Goal: Task Accomplishment & Management: Manage account settings

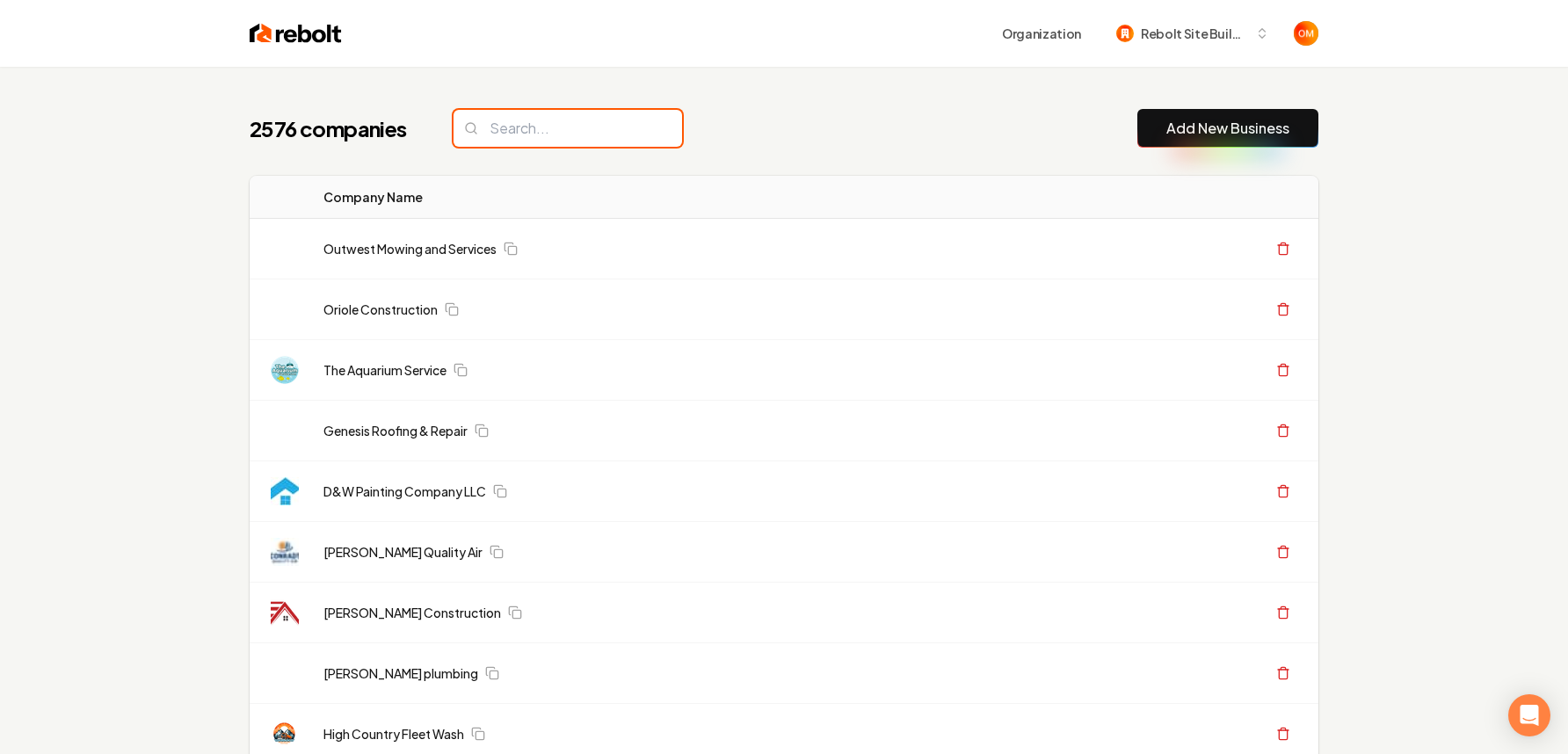
click at [531, 130] on input "search" at bounding box center [568, 128] width 229 height 36
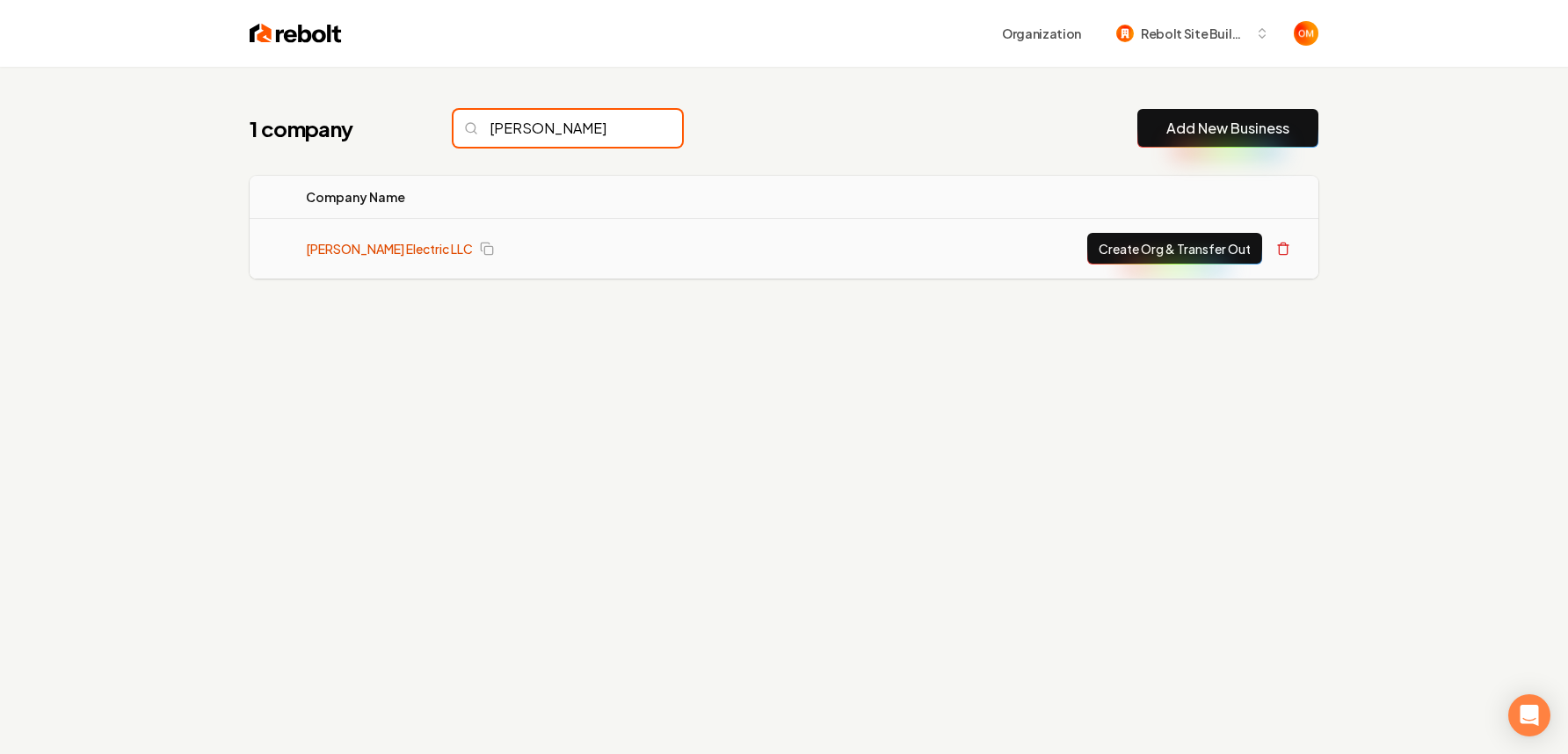
type input "[PERSON_NAME]"
click at [380, 240] on link "[PERSON_NAME] Electric LLC" at bounding box center [389, 249] width 167 height 17
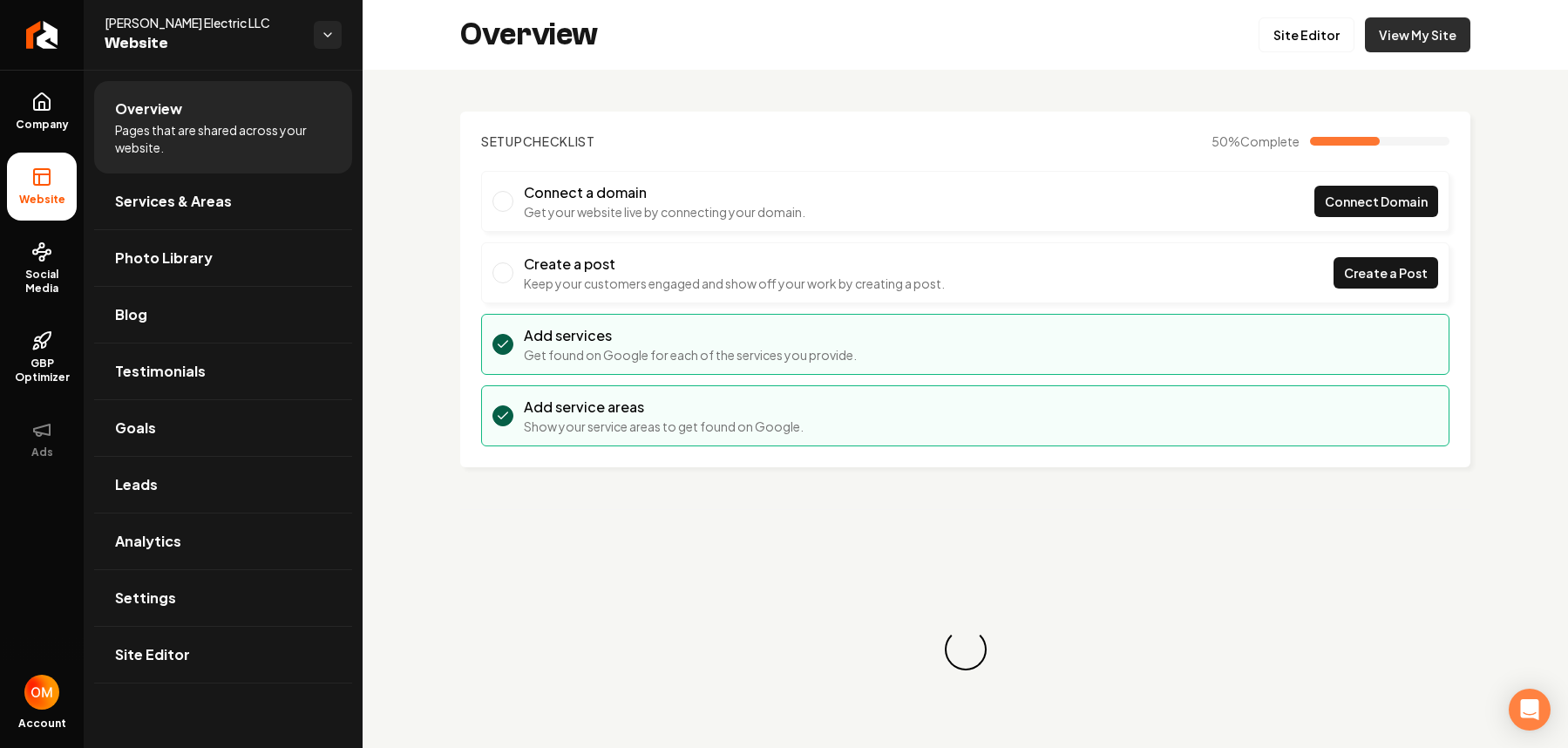
click at [1389, 37] on link "View My Site" at bounding box center [1417, 34] width 106 height 35
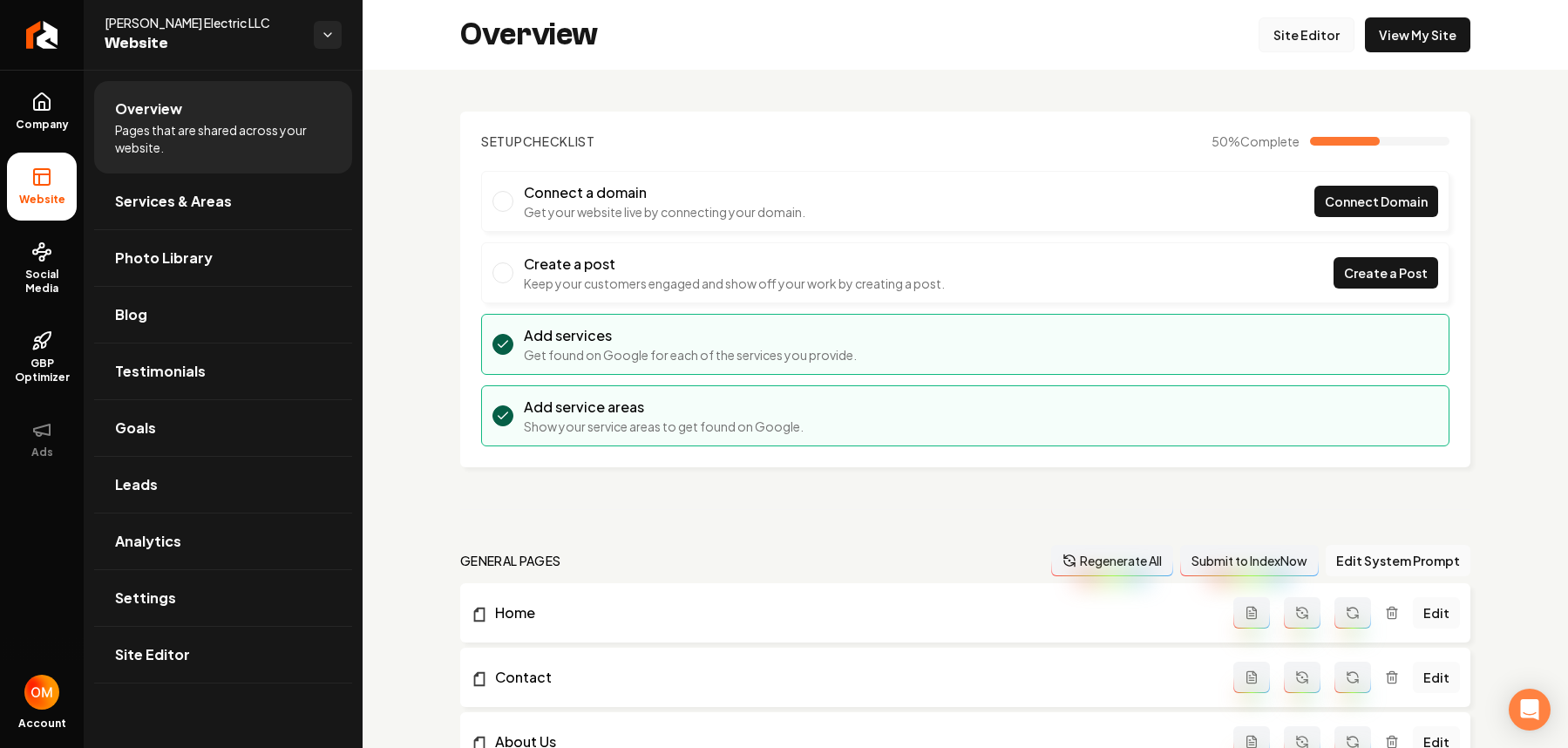
click at [1270, 36] on link "Site Editor" at bounding box center [1306, 34] width 96 height 35
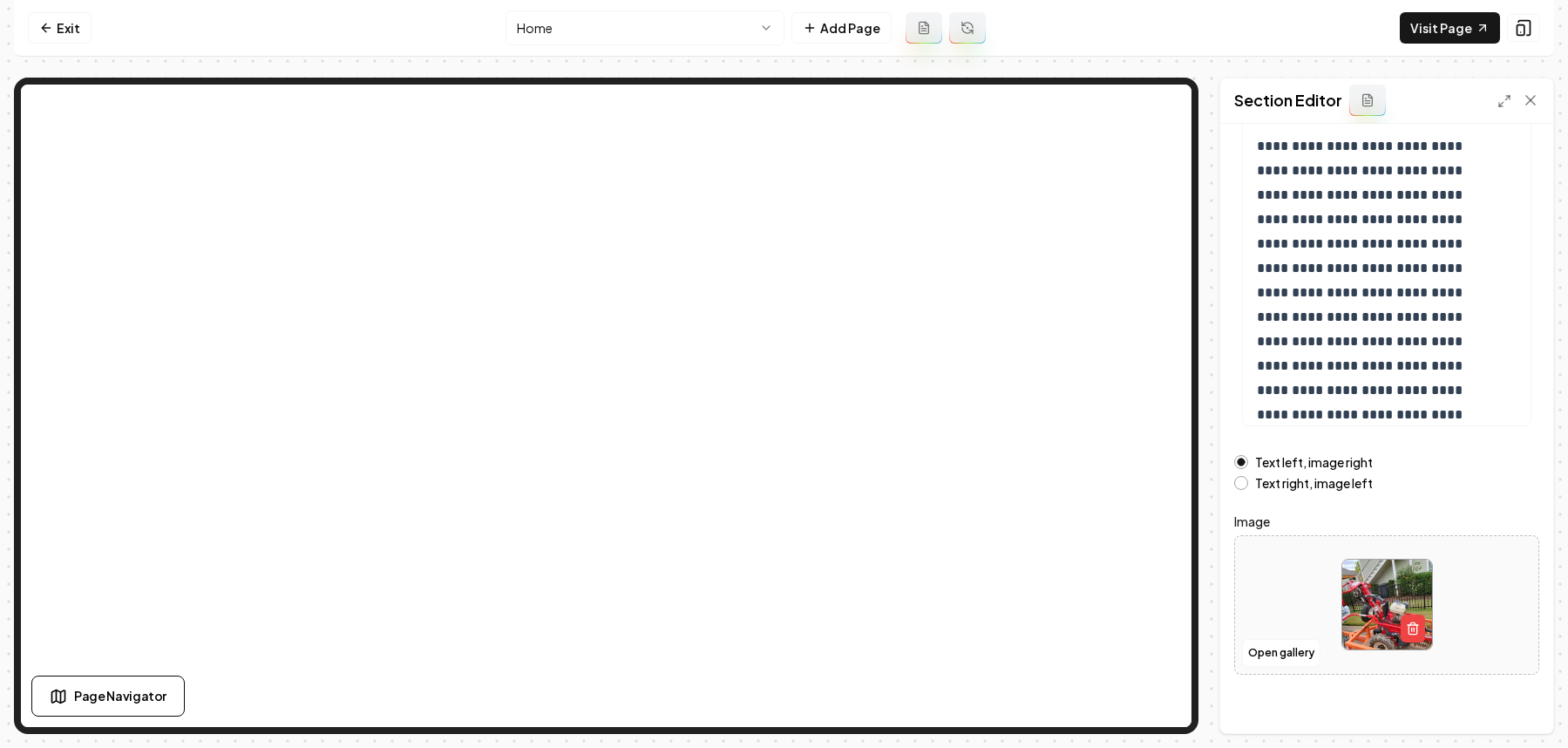
scroll to position [193, 0]
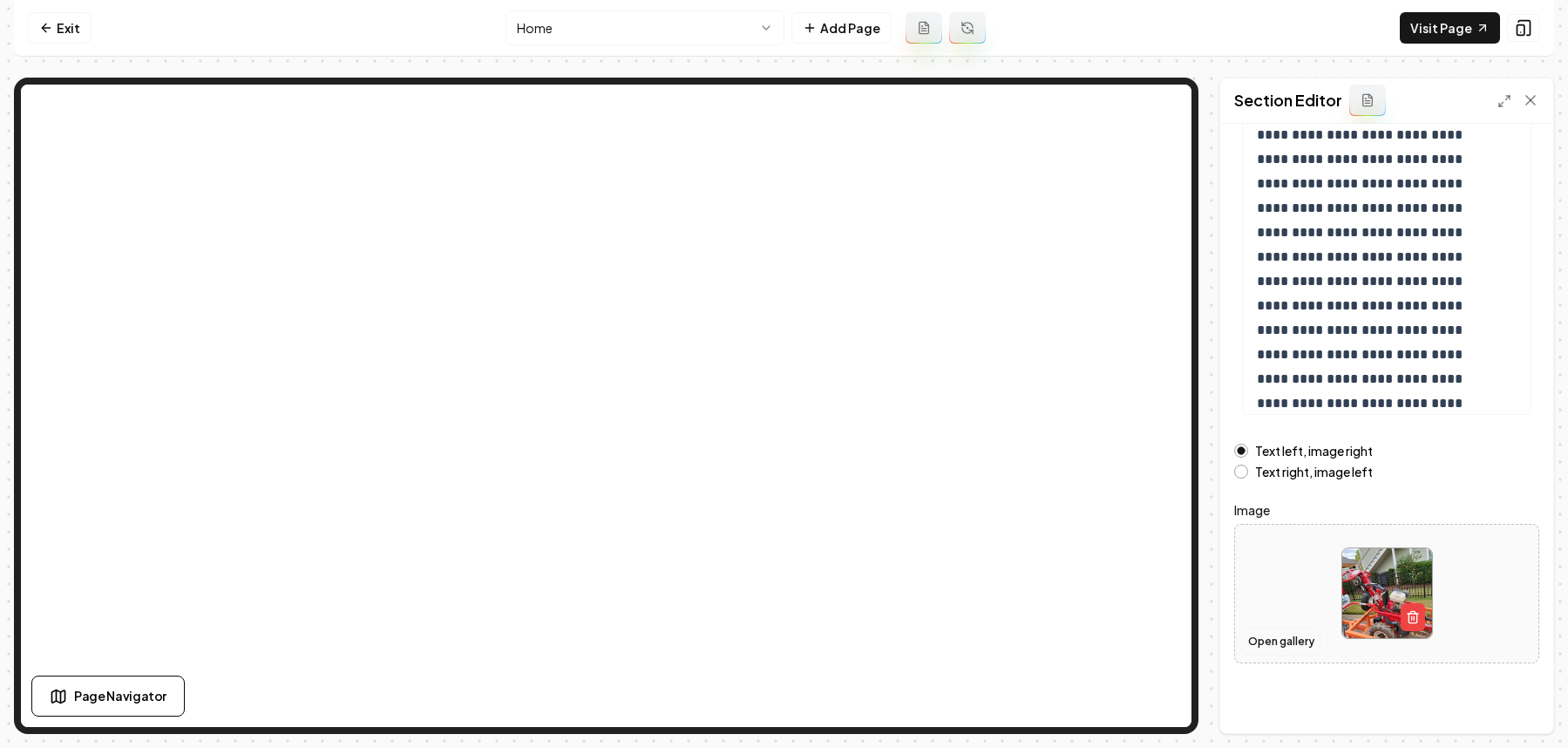
click at [1310, 637] on button "Open gallery" at bounding box center [1281, 641] width 78 height 28
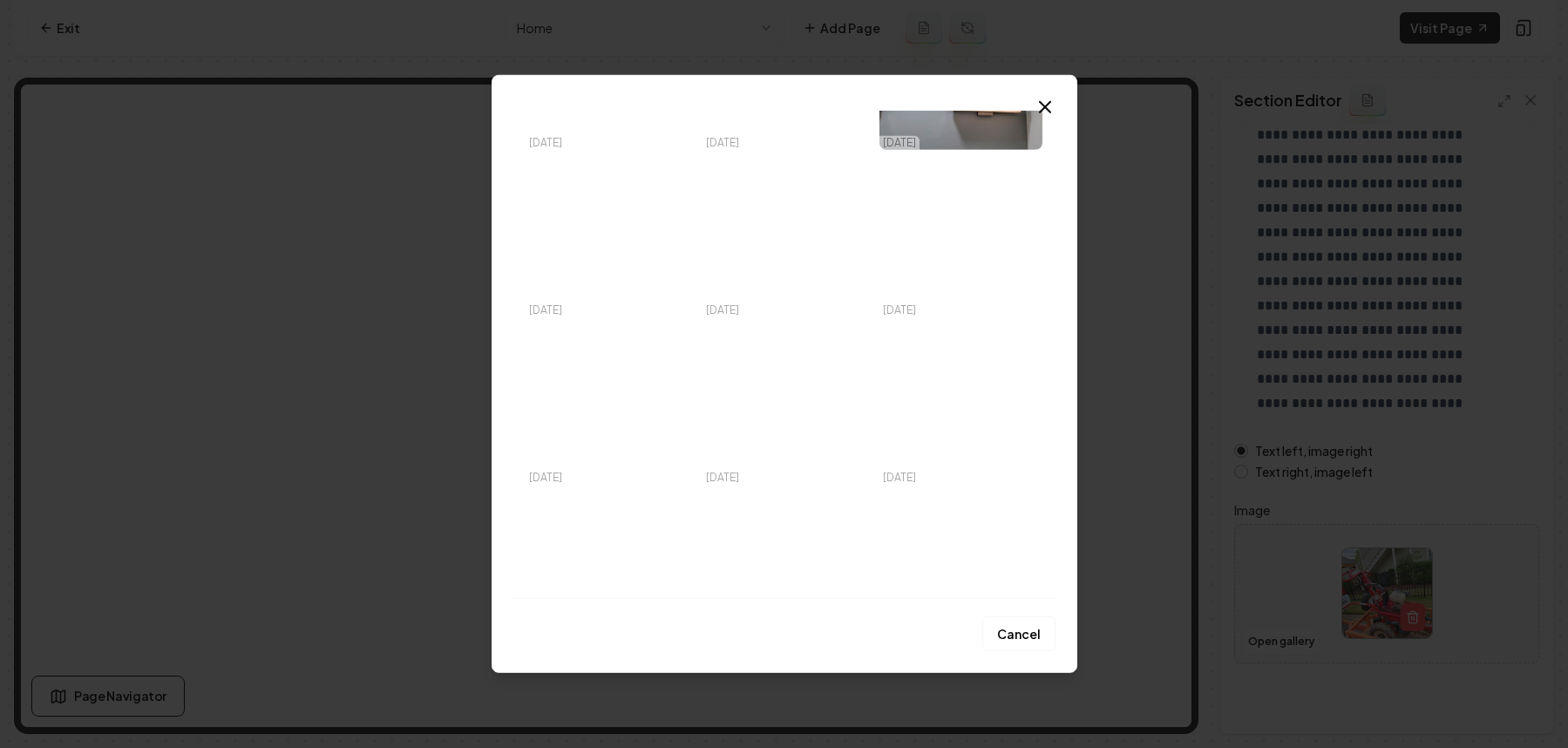
scroll to position [4854, 0]
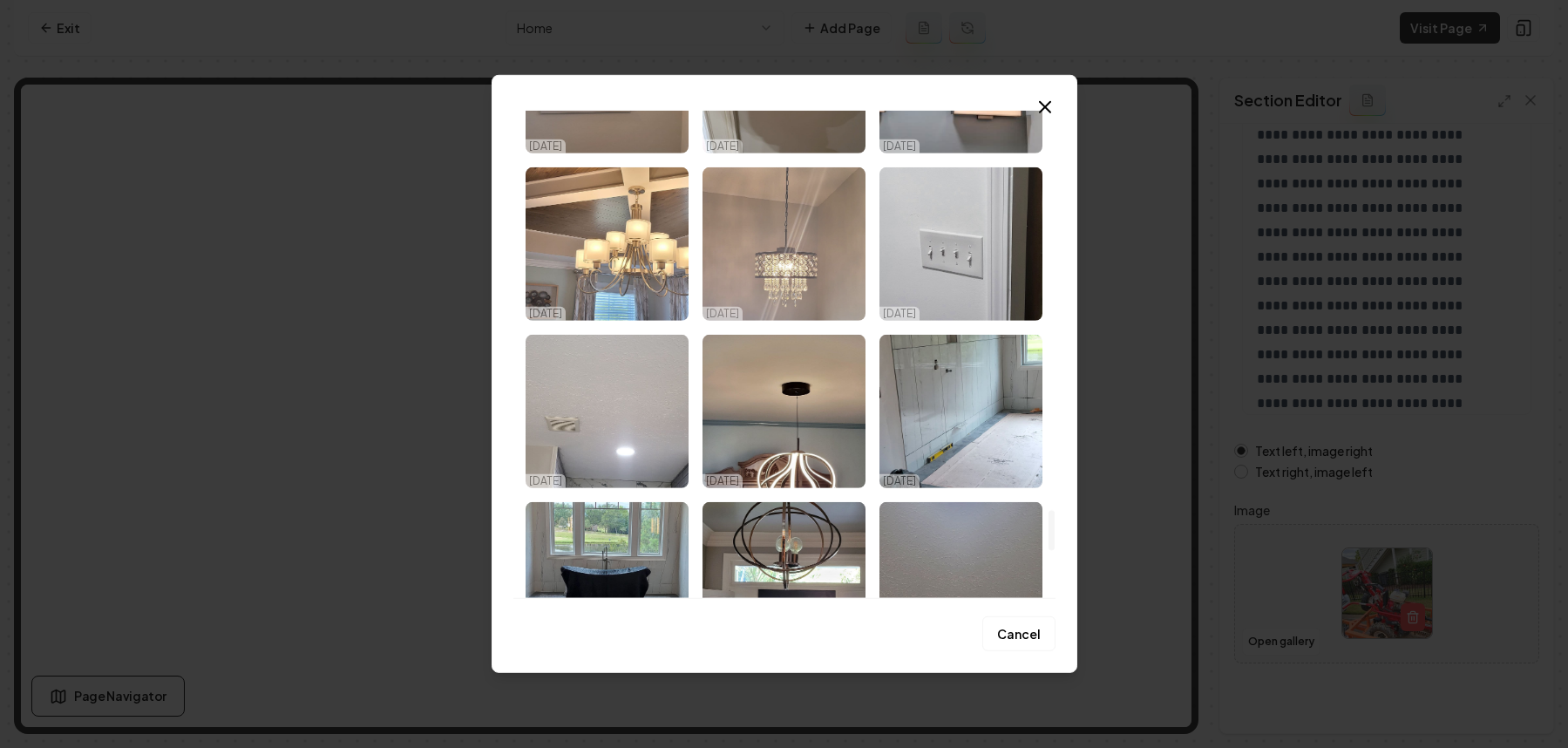
click at [818, 265] on img "Select image image_68dfe2635c7cd75eb8247874.jpeg" at bounding box center [783, 244] width 163 height 153
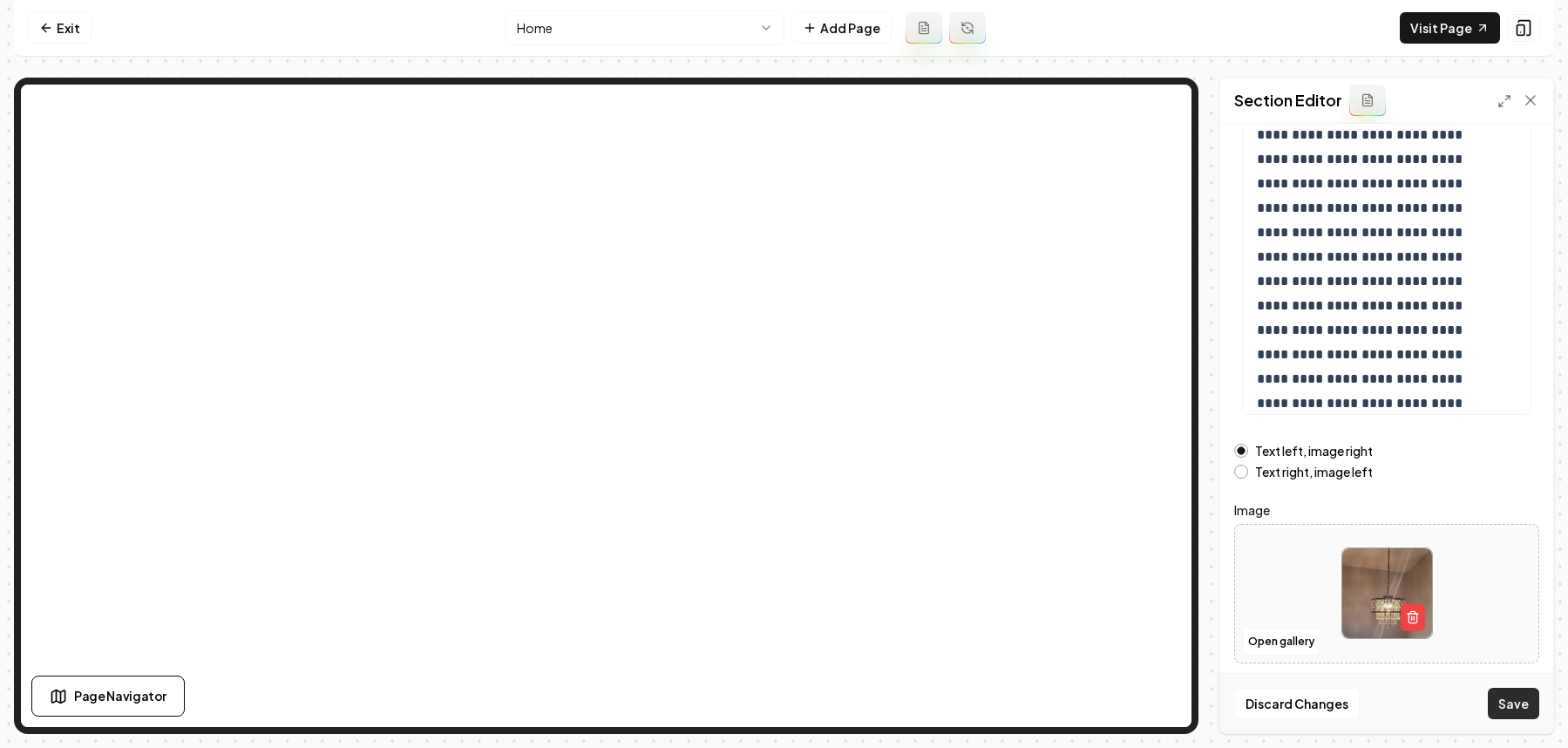
click at [1501, 692] on button "Save" at bounding box center [1514, 703] width 51 height 31
click at [50, 10] on nav "Exit Home Add Page Visit Page" at bounding box center [784, 28] width 1540 height 56
click at [53, 20] on link "Exit" at bounding box center [59, 28] width 64 height 31
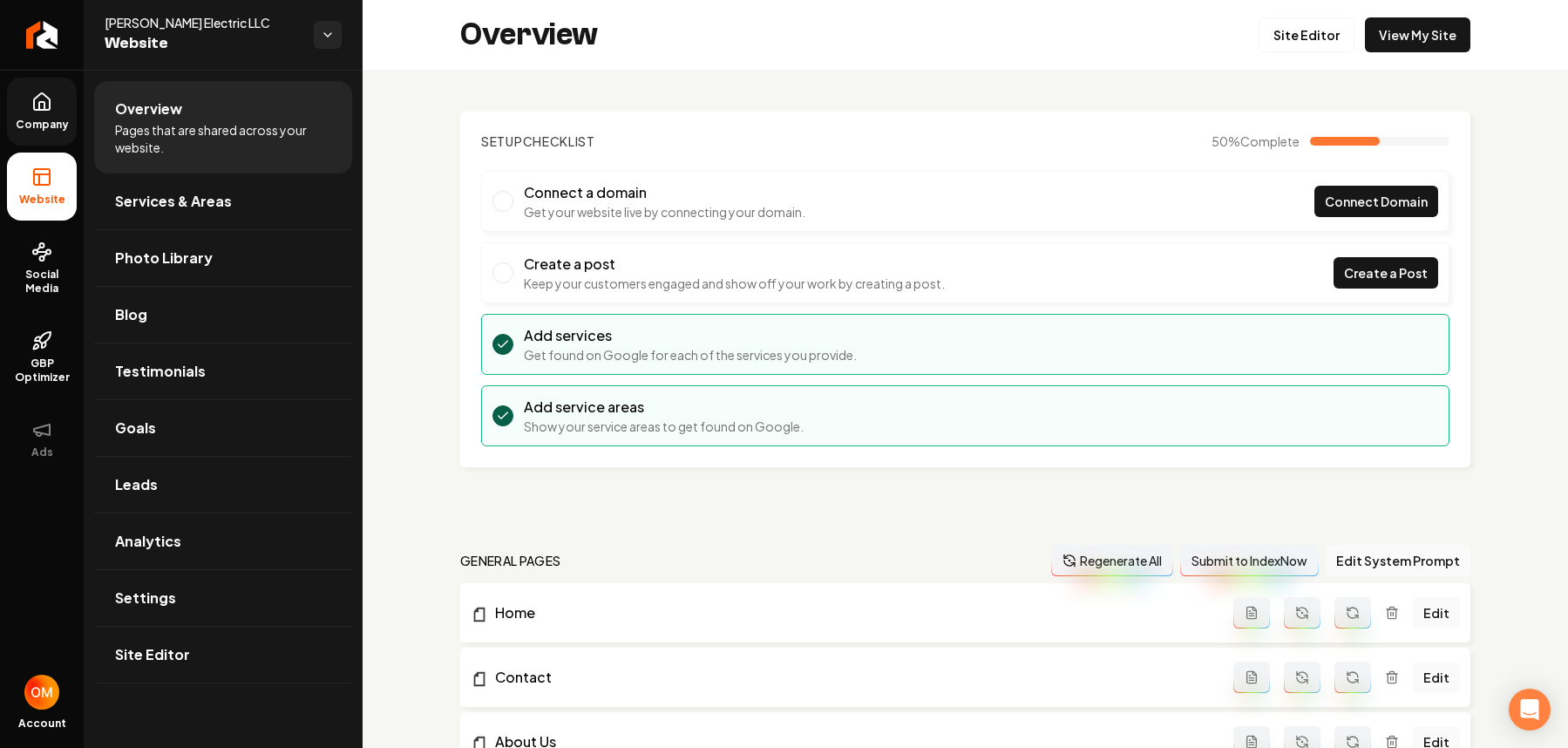
click at [51, 111] on icon at bounding box center [42, 102] width 21 height 21
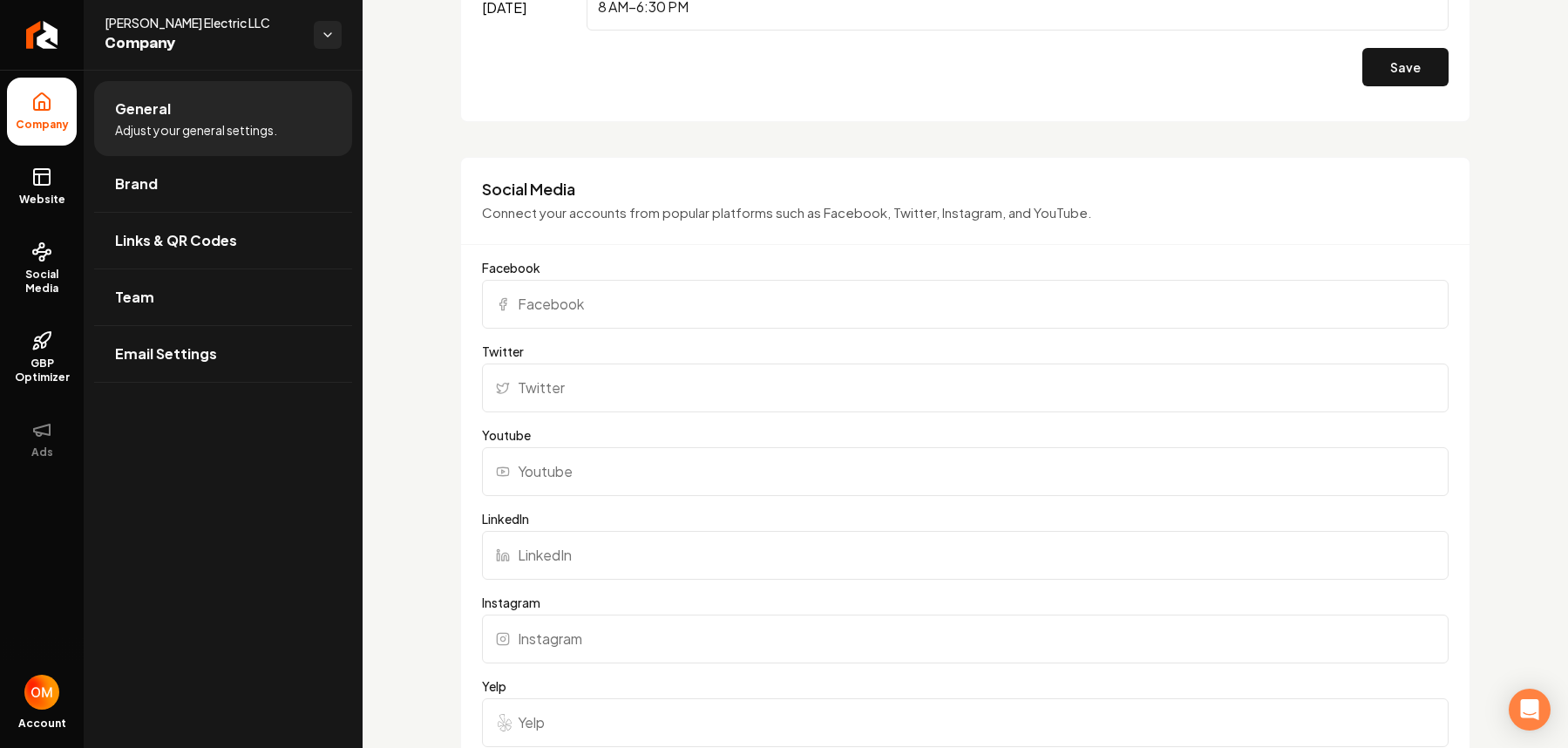
scroll to position [1591, 0]
click at [631, 374] on input "Twitter" at bounding box center [965, 390] width 967 height 49
paste input "[URL][DOMAIN_NAME]"
type input "[URL][DOMAIN_NAME]"
click at [388, 374] on div "Basics The more information you provide, the better your site will turn out sin…" at bounding box center [965, 394] width 1205 height 3831
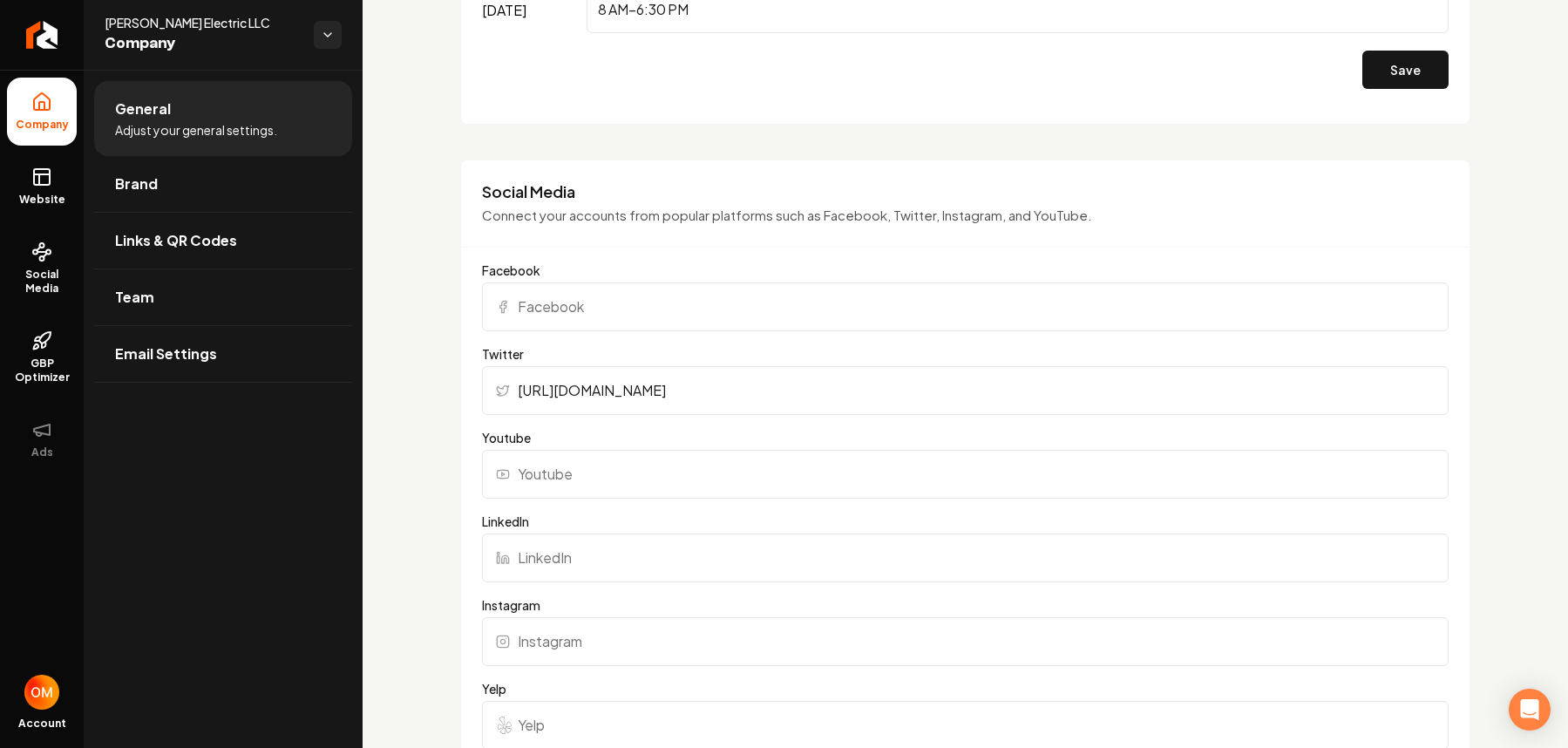
click at [636, 463] on input "Youtube" at bounding box center [965, 474] width 967 height 49
paste input "[URL][DOMAIN_NAME]"
type input "[URL][DOMAIN_NAME]"
click at [405, 433] on div "Basics The more information you provide, the better your site will turn out sin…" at bounding box center [965, 394] width 1205 height 3831
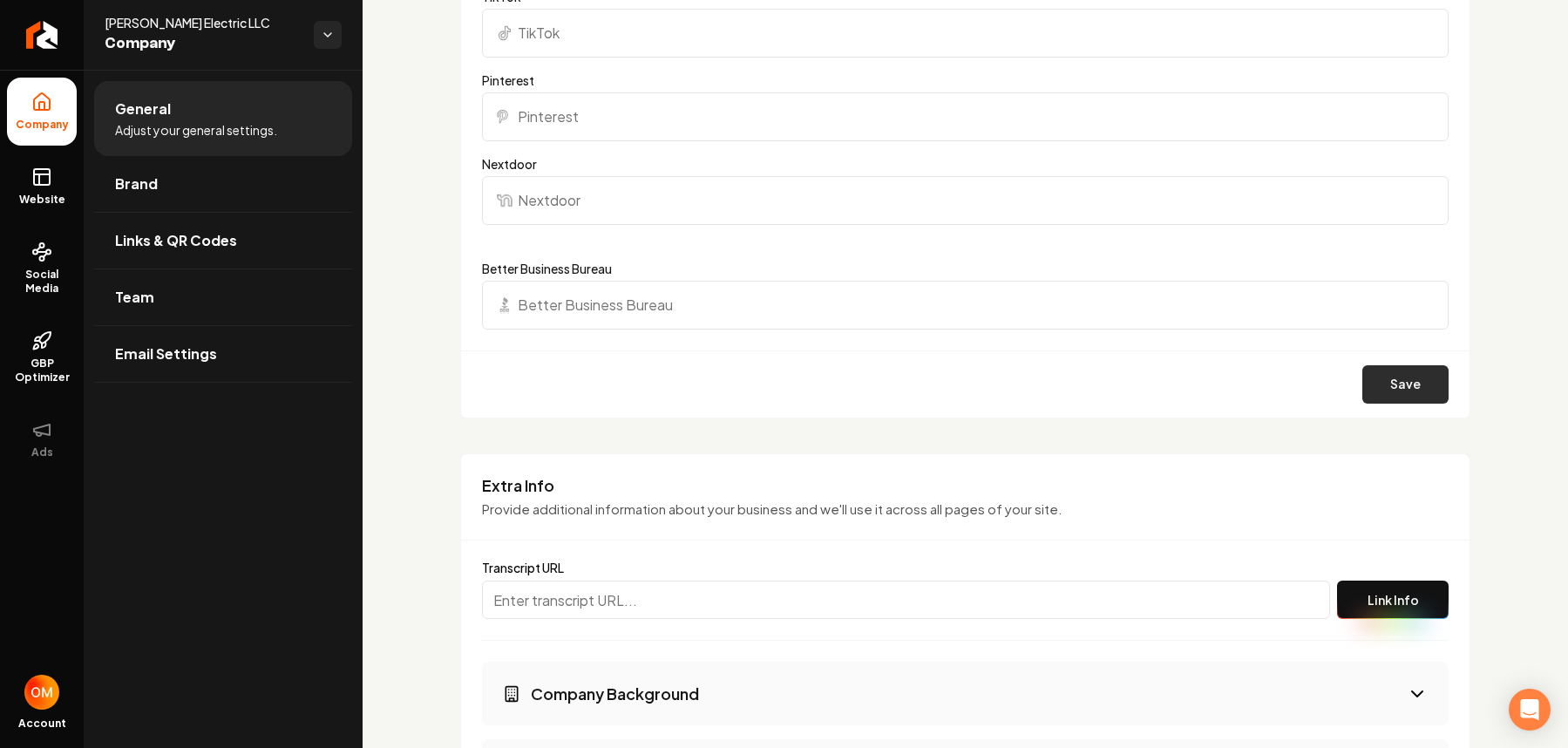
scroll to position [2368, 0]
click at [1416, 370] on button "Save" at bounding box center [1405, 383] width 87 height 38
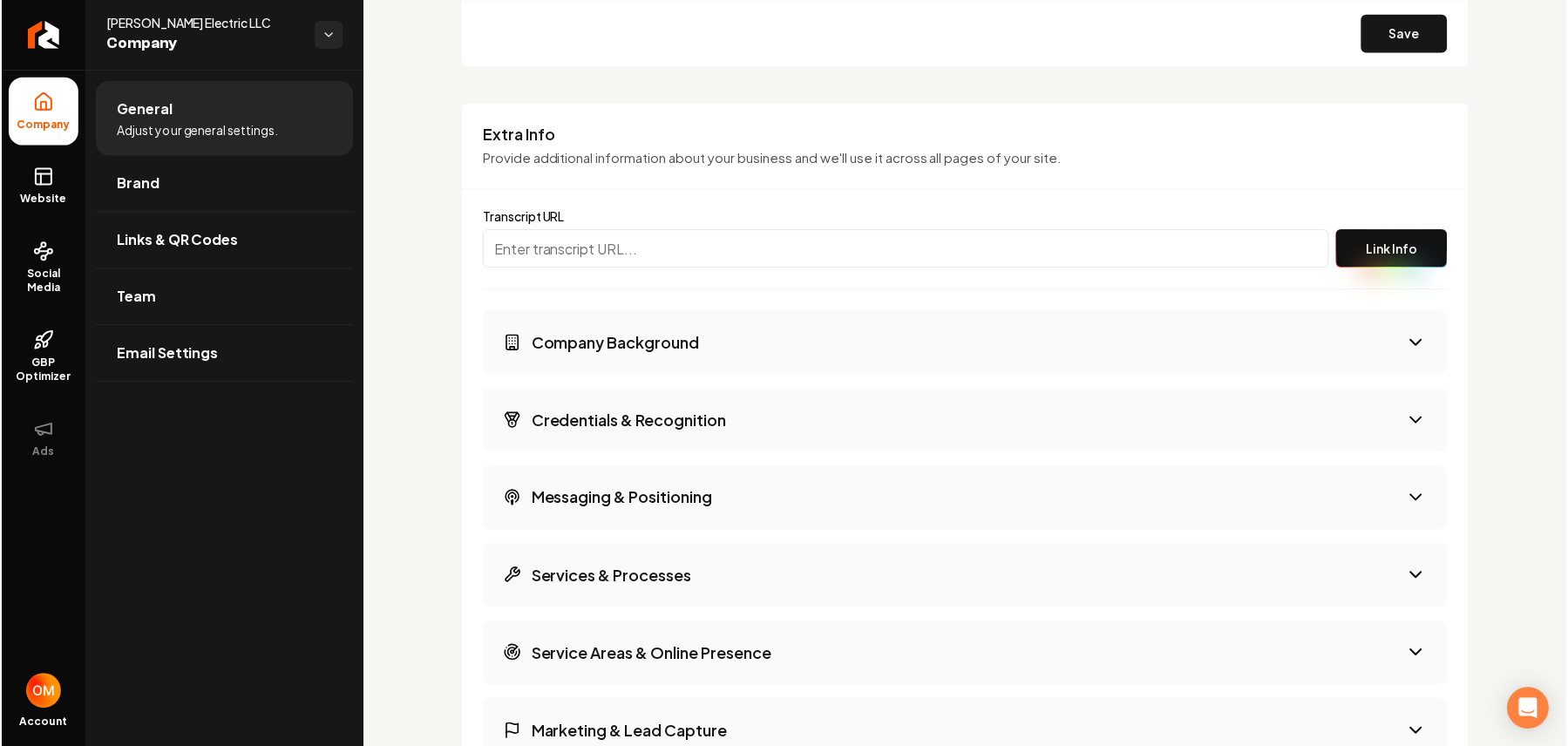
scroll to position [2724, 0]
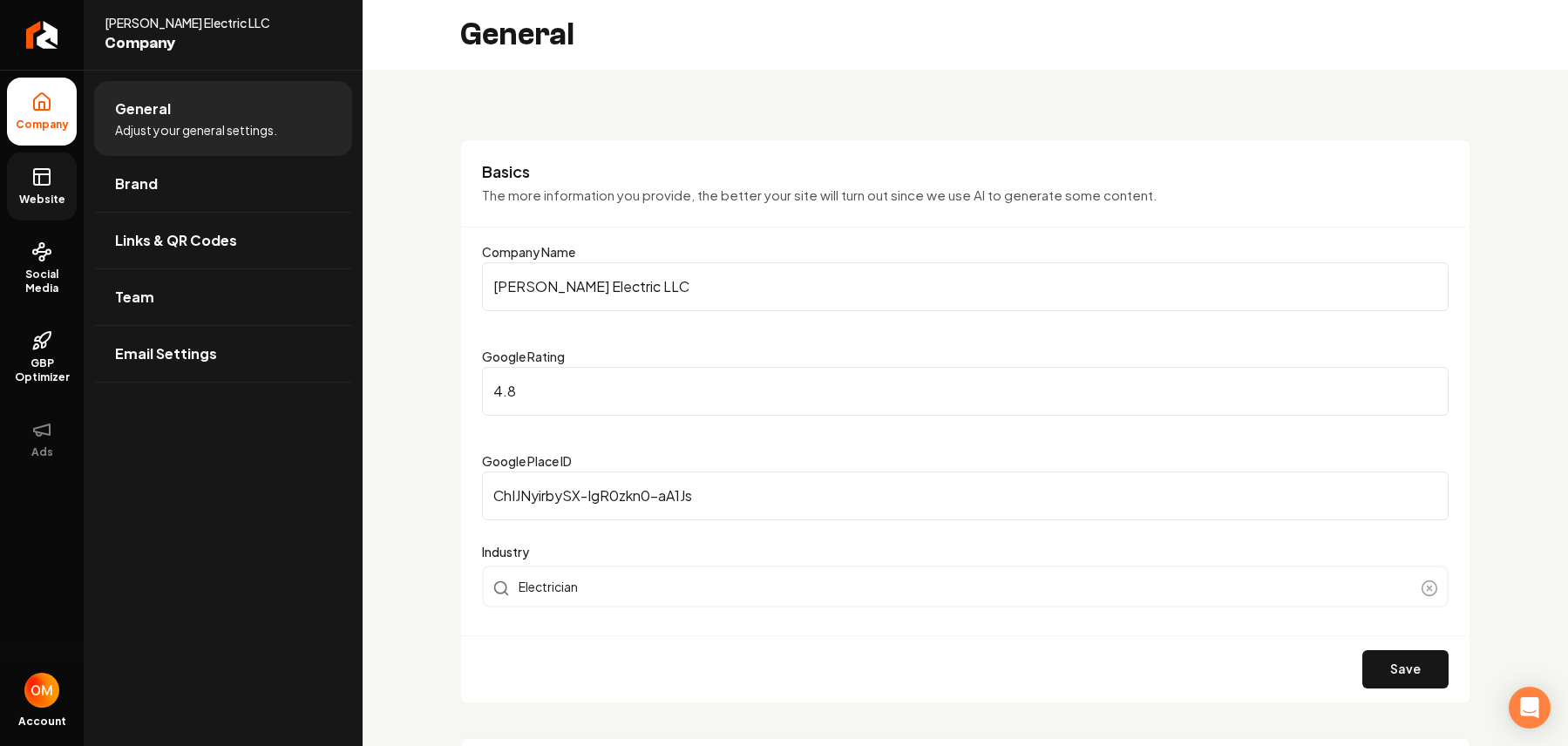
drag, startPoint x: 48, startPoint y: 189, endPoint x: 62, endPoint y: 180, distance: 16.6
click at [49, 189] on link "Website" at bounding box center [41, 186] width 70 height 68
